Goal: Find specific page/section: Find specific page/section

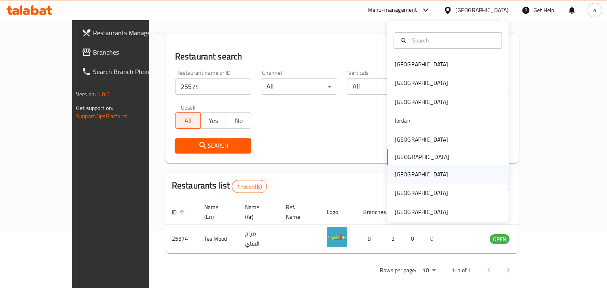
click at [407, 174] on div "[GEOGRAPHIC_DATA]" at bounding box center [421, 174] width 66 height 19
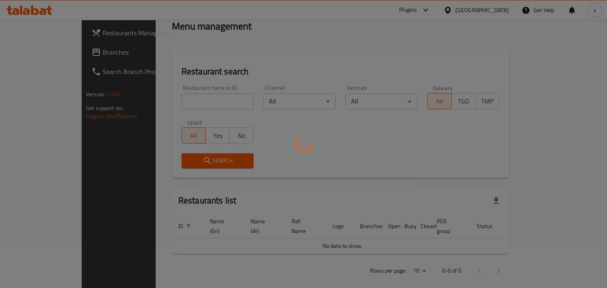
scroll to position [57, 0]
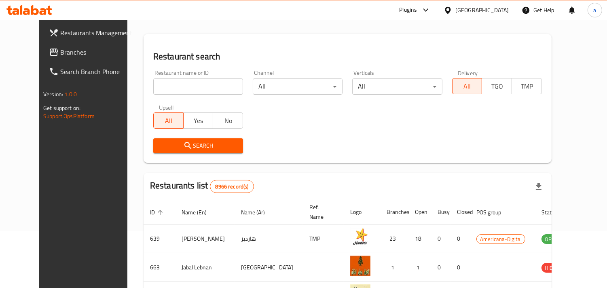
click at [180, 82] on input "search" at bounding box center [198, 86] width 90 height 16
paste input "3913"
type input "3913"
click at [60, 48] on span "Branches" at bounding box center [97, 52] width 74 height 10
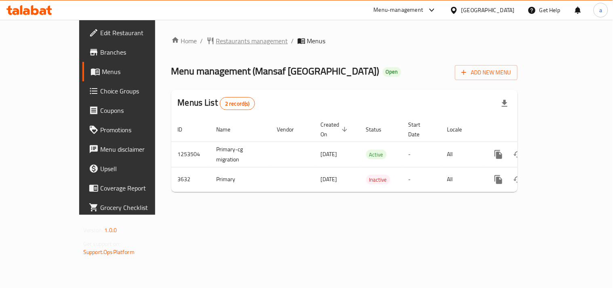
click at [216, 36] on span "Restaurants management" at bounding box center [252, 41] width 72 height 10
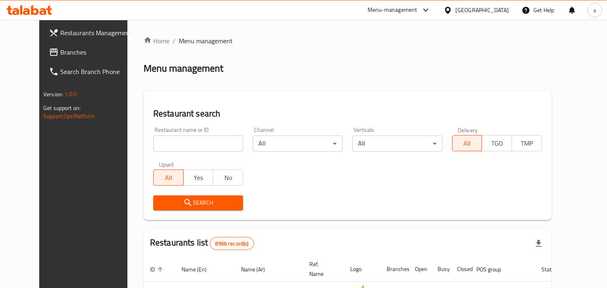
click at [164, 140] on input "search" at bounding box center [198, 143] width 90 height 16
paste input "2373"
type input "2373"
click button "Search" at bounding box center [198, 202] width 90 height 15
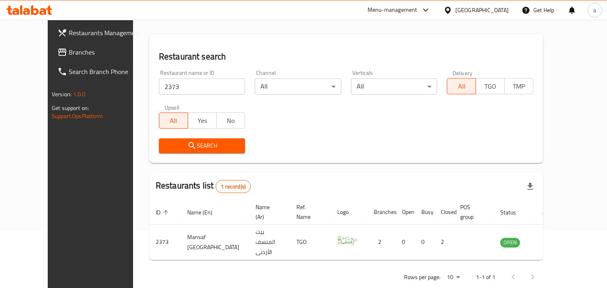
scroll to position [40, 0]
